Goal: Task Accomplishment & Management: Manage account settings

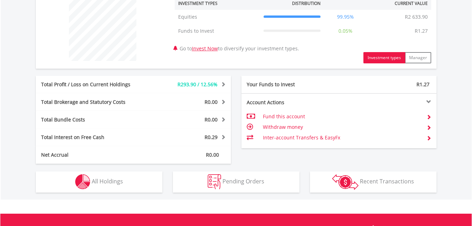
scroll to position [282, 0]
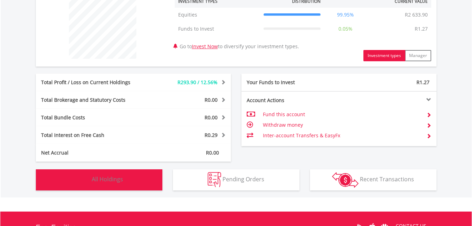
click at [120, 176] on span "All Holdings" at bounding box center [107, 179] width 31 height 8
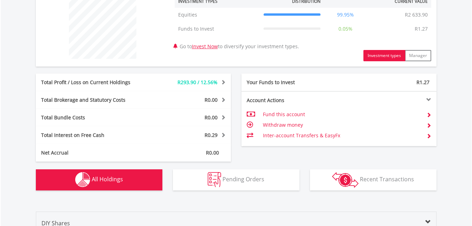
scroll to position [493, 0]
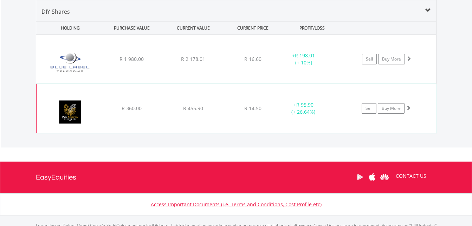
click at [275, 63] on div "R 14.50" at bounding box center [253, 59] width 56 height 7
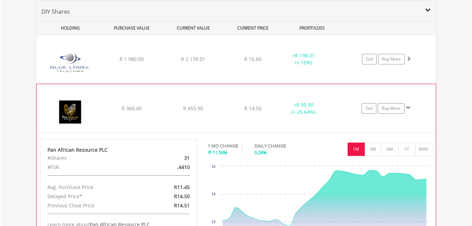
click at [116, 83] on div "﻿ Pan African Resource PLC R 360.00 R 455.90 R 14.50 + R 95.90 (+ 26.64%) Sell …" at bounding box center [236, 59] width 400 height 49
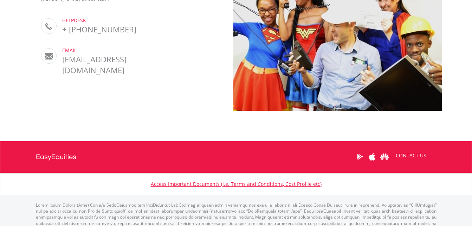
scroll to position [739, 0]
